Goal: Task Accomplishment & Management: Use online tool/utility

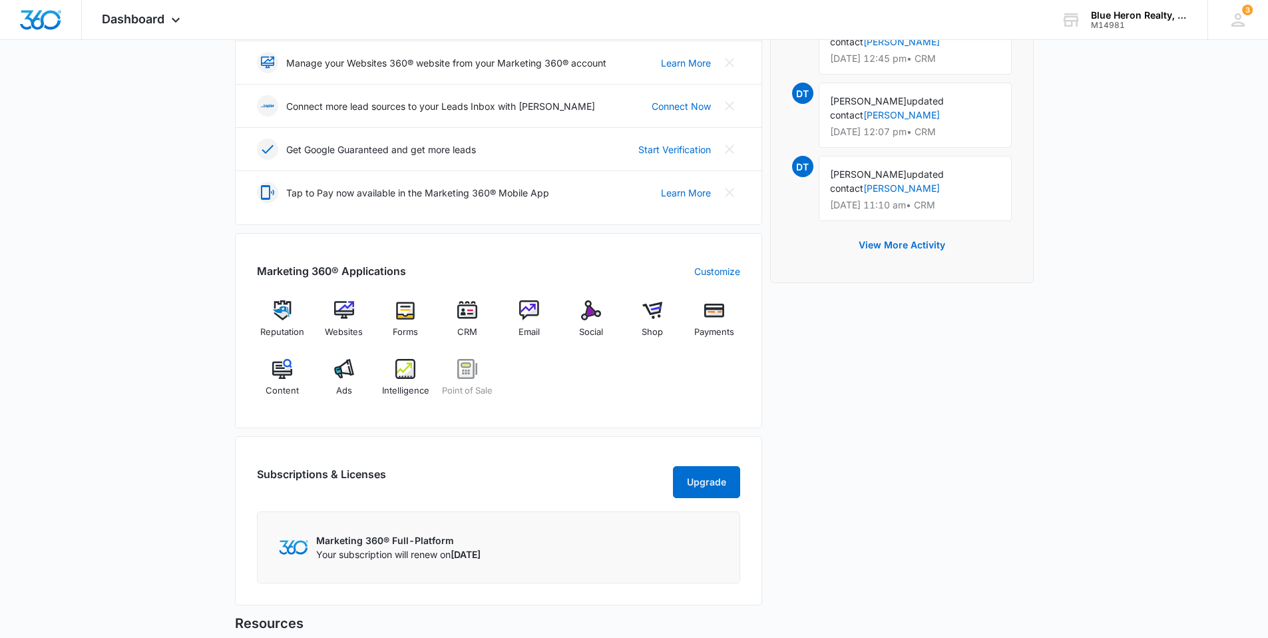
scroll to position [333, 0]
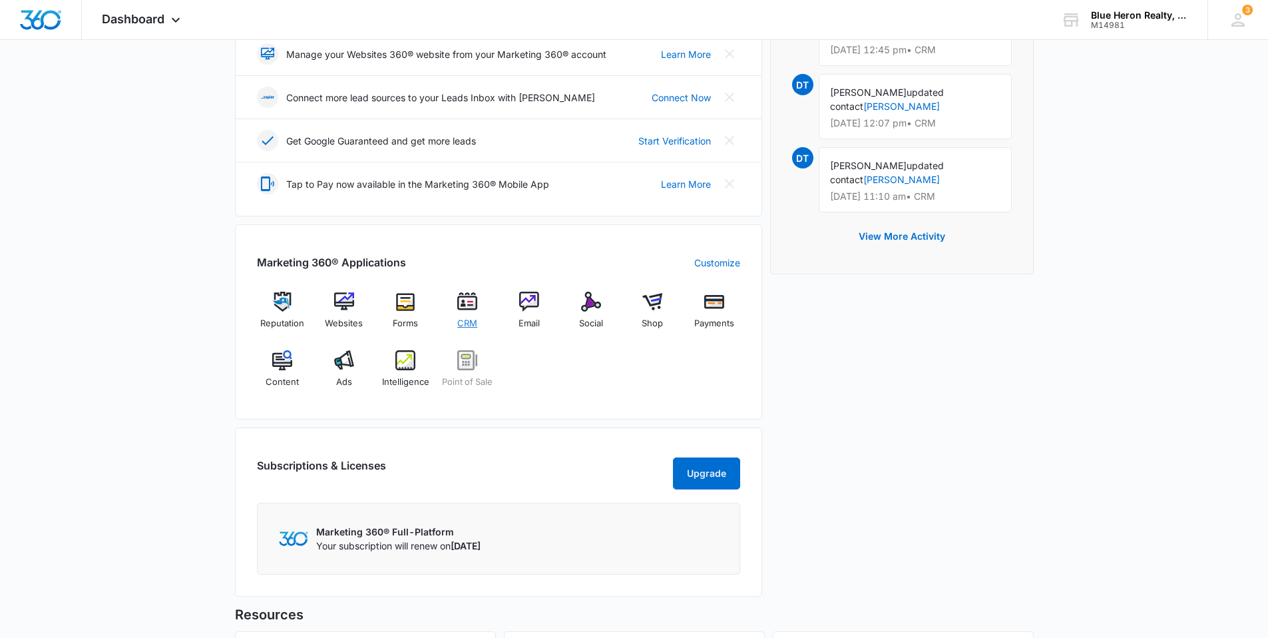
click at [460, 314] on div "CRM" at bounding box center [467, 315] width 51 height 47
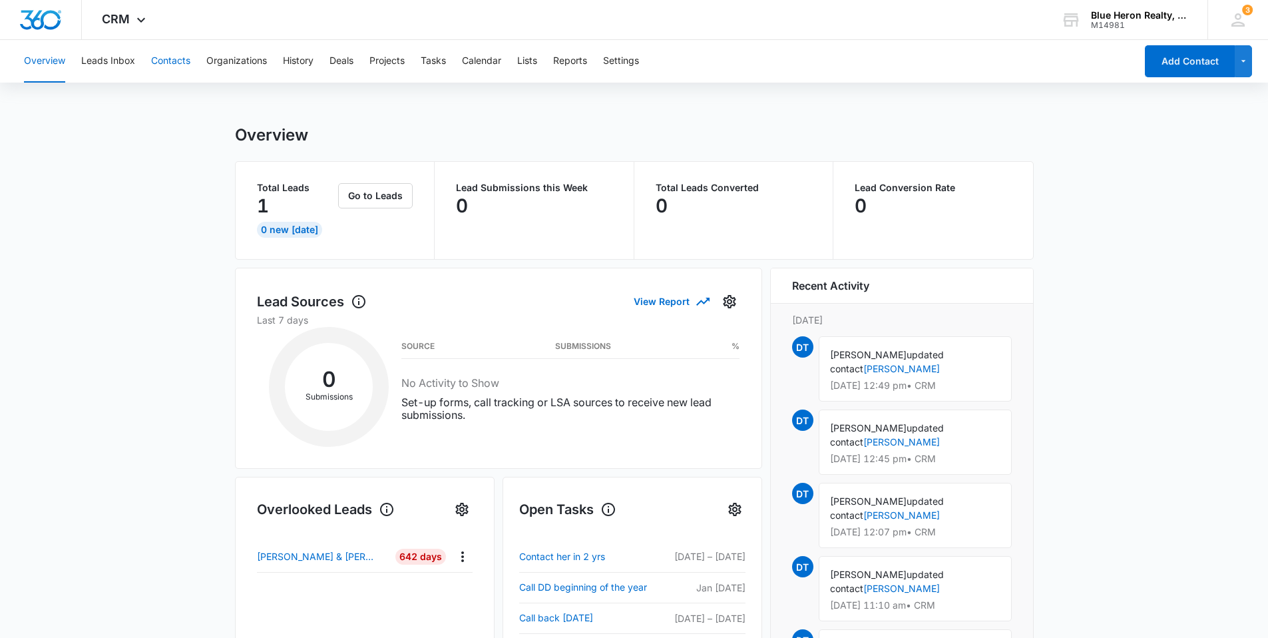
click at [171, 63] on button "Contacts" at bounding box center [170, 61] width 39 height 43
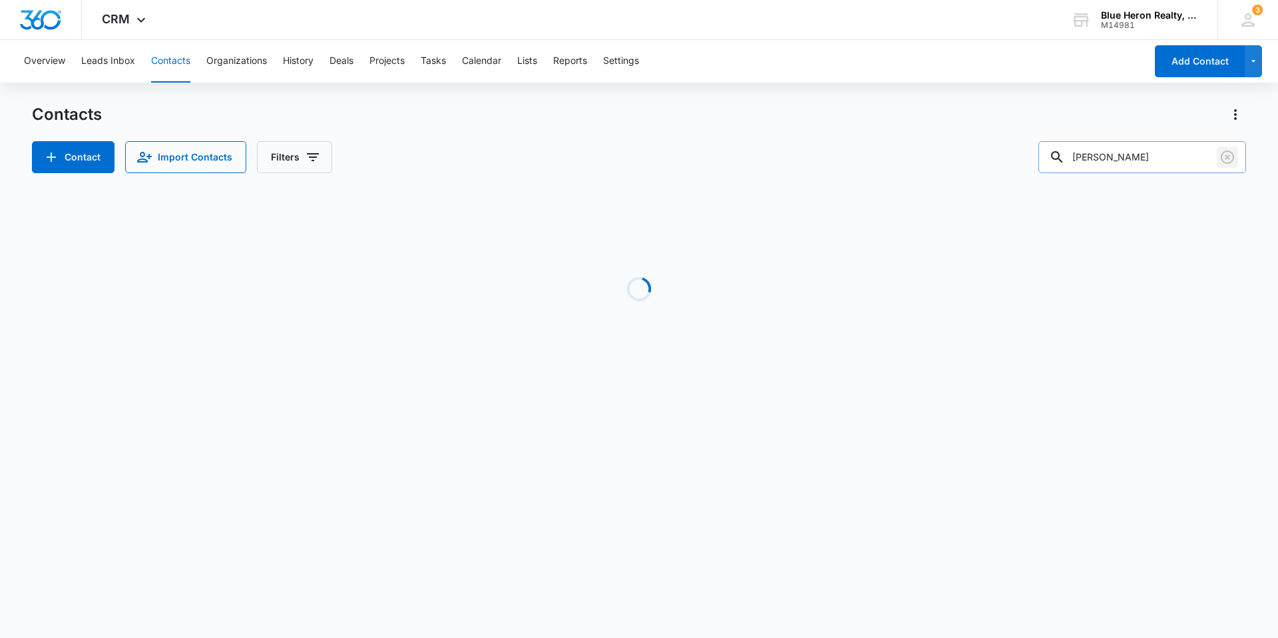
click at [1224, 157] on icon "Clear" at bounding box center [1228, 157] width 16 height 16
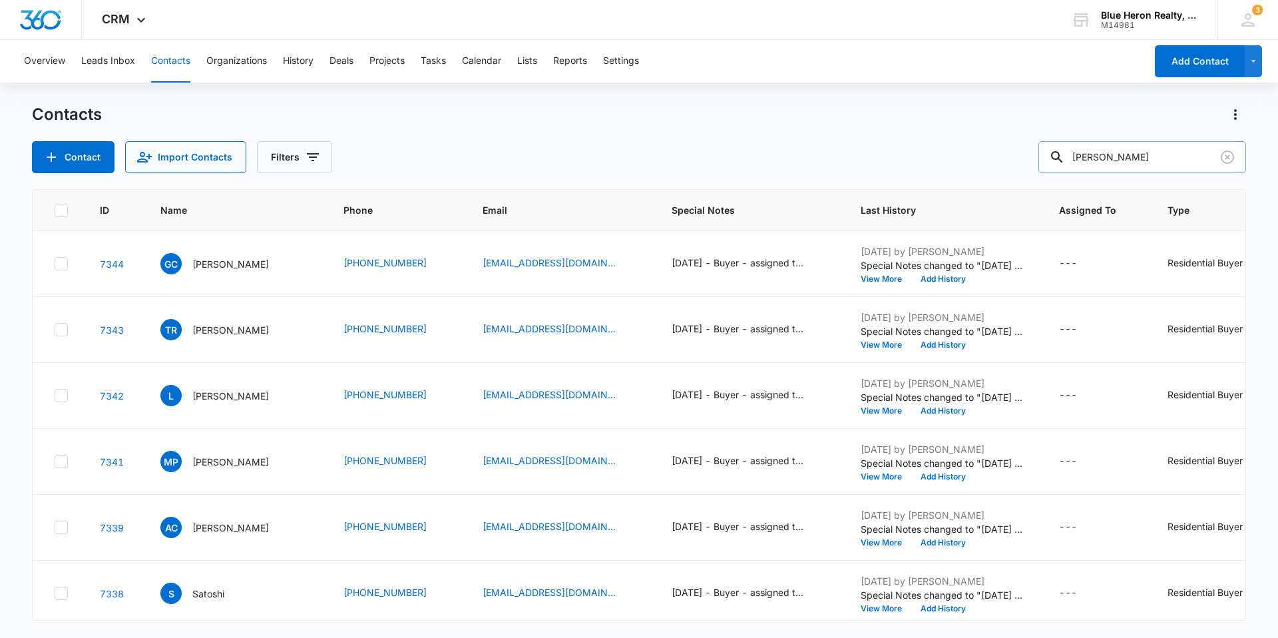
type input "[PERSON_NAME]"
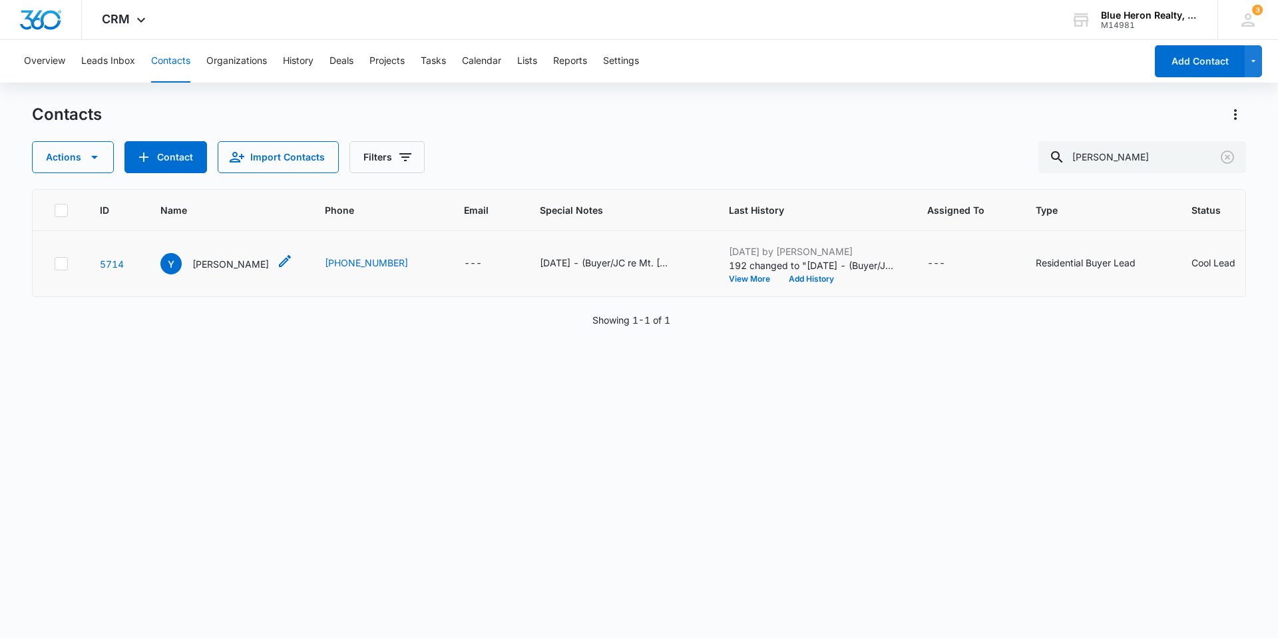
click at [206, 264] on p "[PERSON_NAME]" at bounding box center [230, 264] width 77 height 14
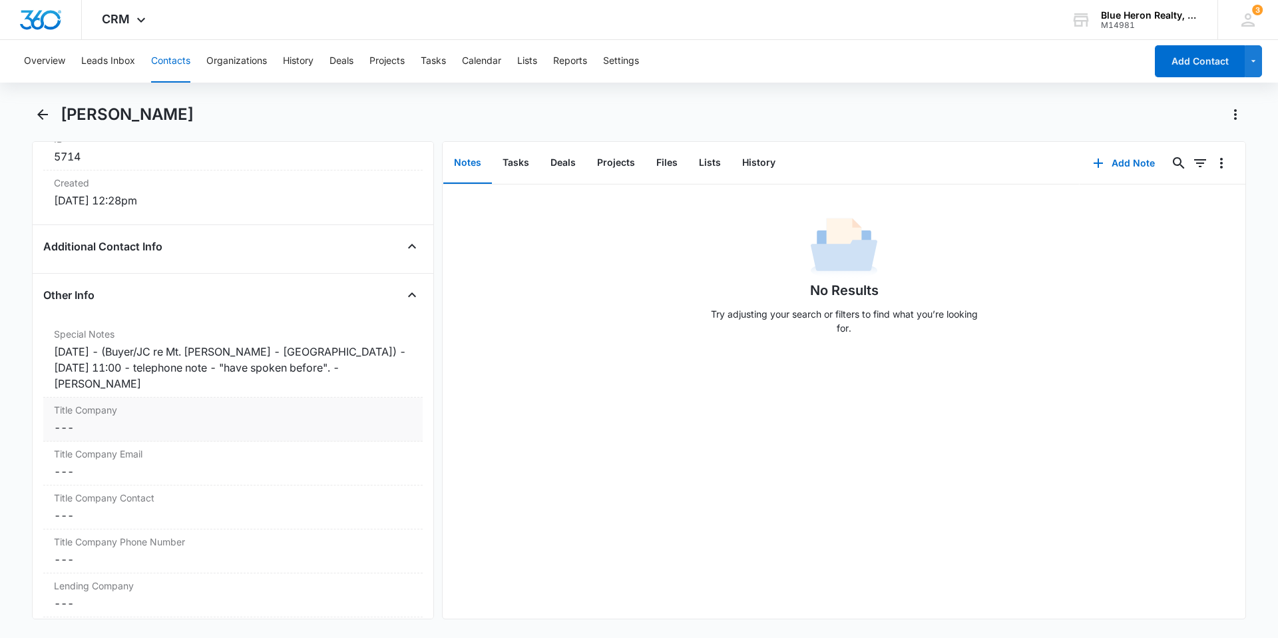
scroll to position [899, 0]
click at [385, 367] on div "[DATE] - (Buyer/JC re Mt. [PERSON_NAME] - [GEOGRAPHIC_DATA]) - [DATE] 11:00 - t…" at bounding box center [233, 367] width 358 height 48
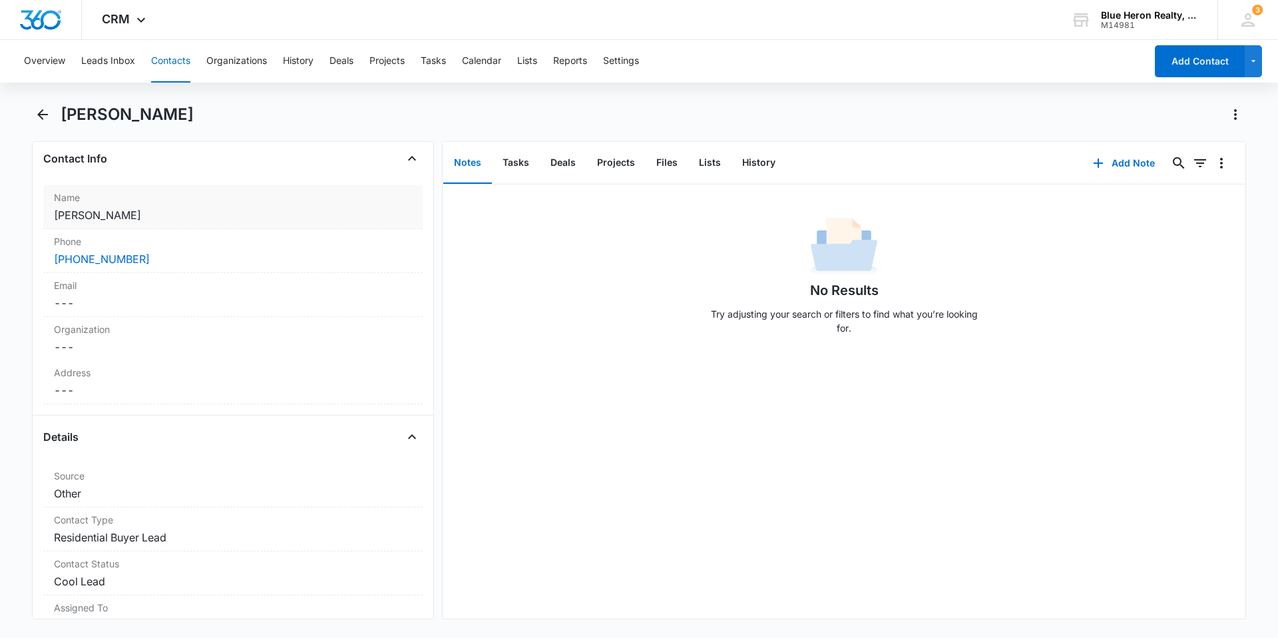
scroll to position [0, 0]
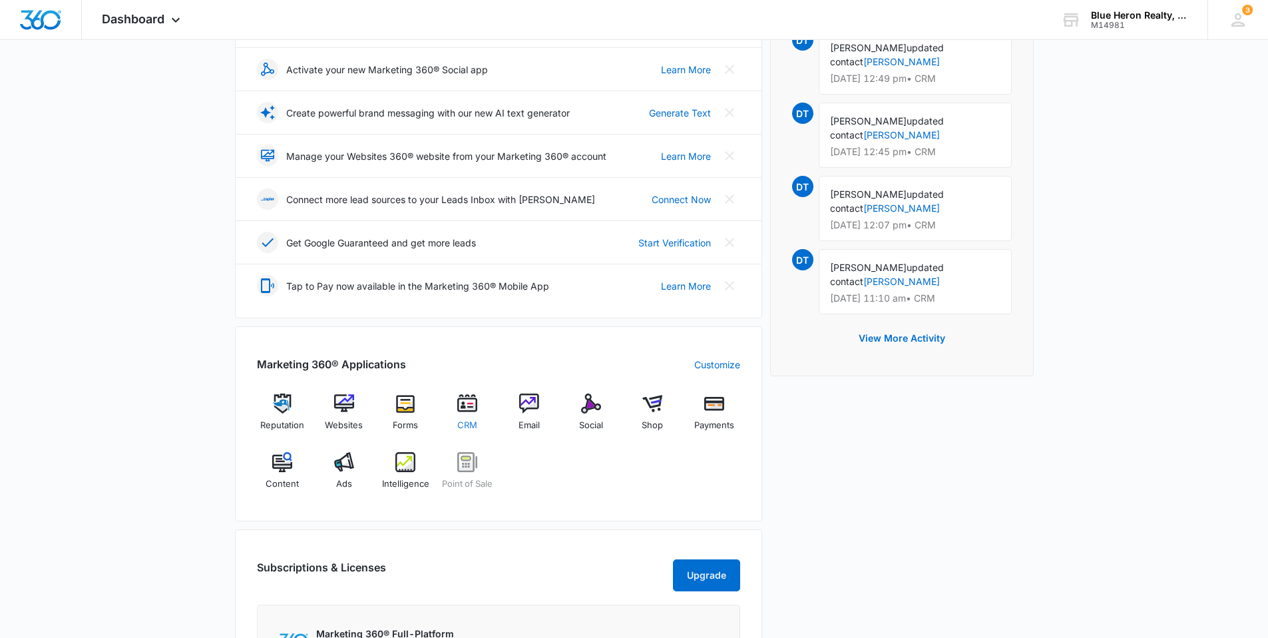
scroll to position [266, 0]
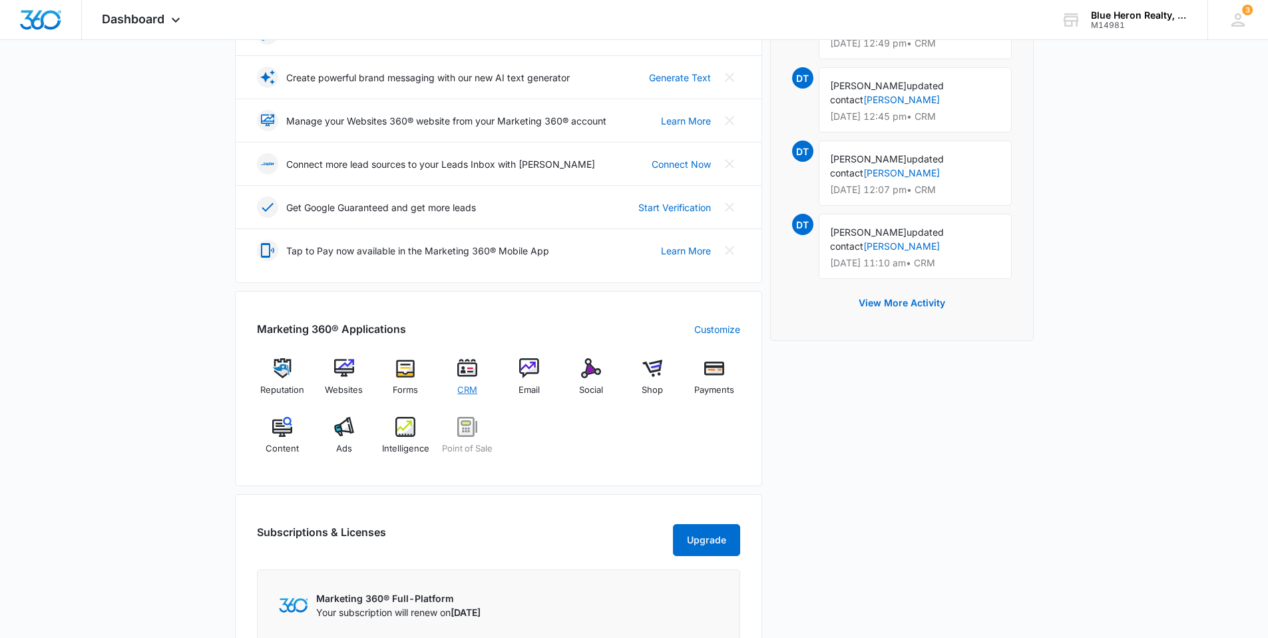
click at [467, 387] on span "CRM" at bounding box center [467, 389] width 20 height 13
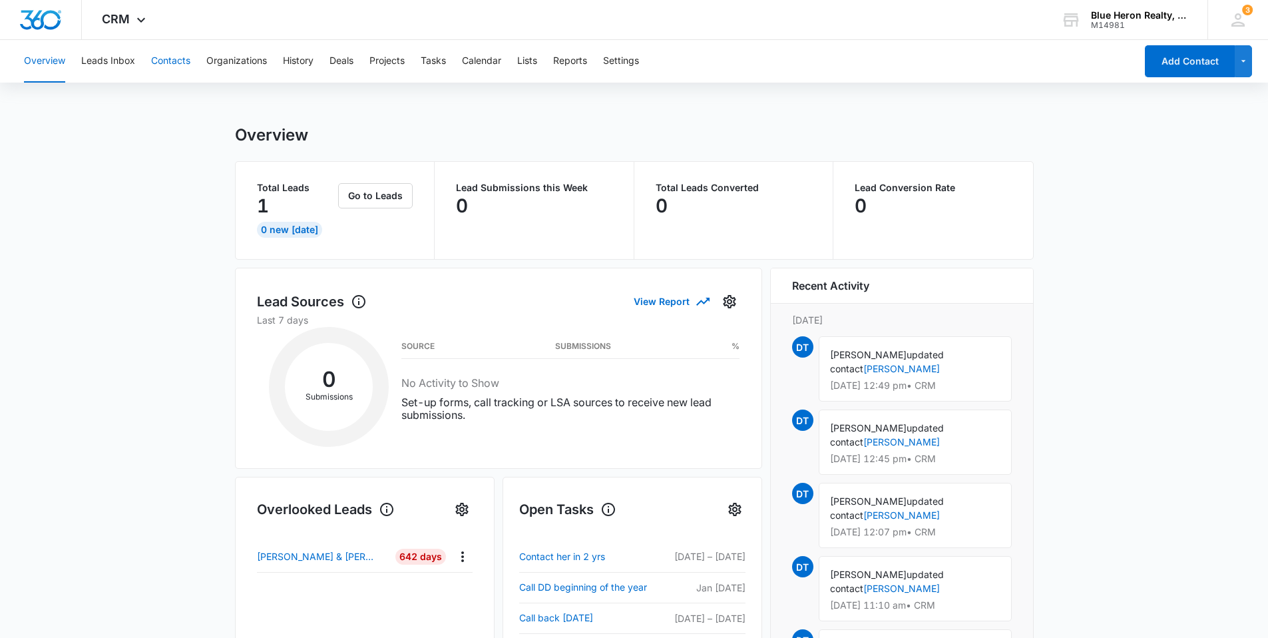
click at [170, 64] on button "Contacts" at bounding box center [170, 61] width 39 height 43
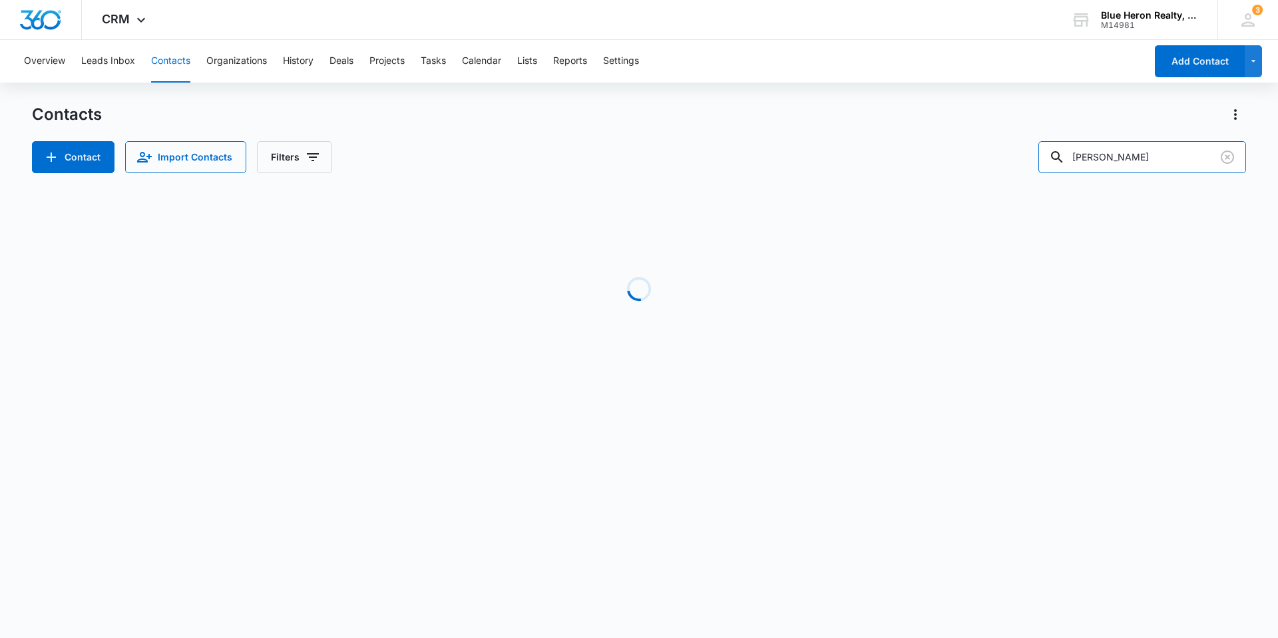
drag, startPoint x: 1132, startPoint y: 164, endPoint x: 973, endPoint y: 171, distance: 159.9
click at [975, 172] on div "Contact Import Contacts Filters [PERSON_NAME]" at bounding box center [639, 157] width 1214 height 32
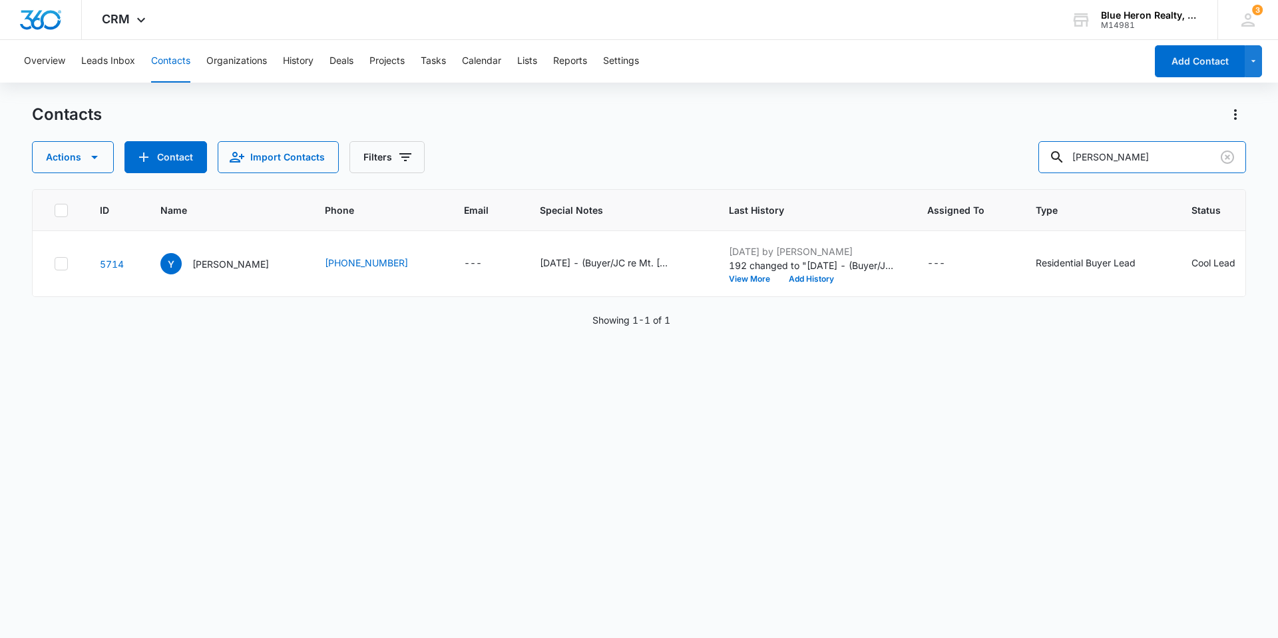
type input "[PERSON_NAME]"
